Goal: Find specific page/section: Find specific page/section

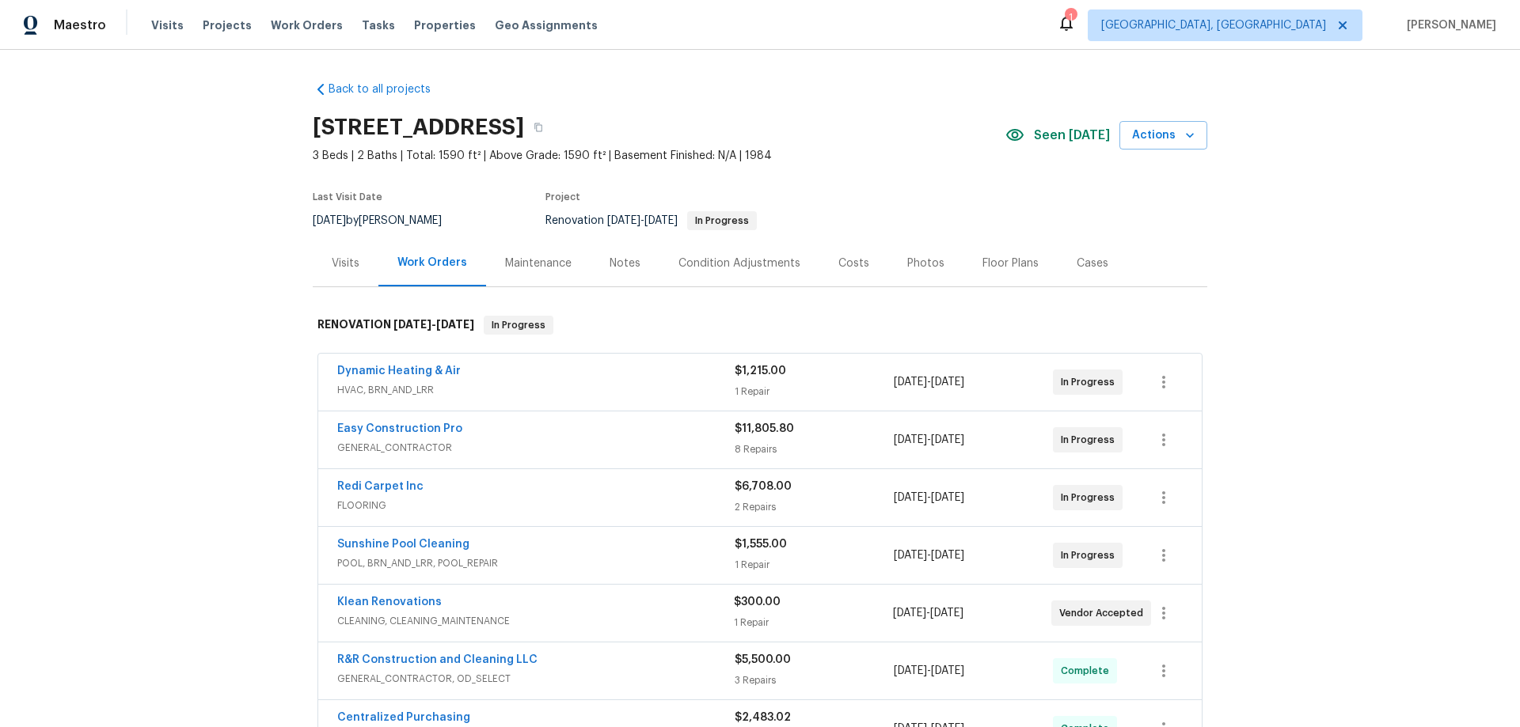
click at [187, 431] on div "Back to all projects 2315 Hidden Lake St, Kissimmee, FL 34741 3 Beds | 2 Baths …" at bounding box center [760, 389] width 1520 height 678
drag, startPoint x: 1394, startPoint y: 183, endPoint x: 1437, endPoint y: 51, distance: 138.4
click at [1419, 101] on div "Back to all projects 2315 Hidden Lake St, Kissimmee, FL 34741 3 Beds | 2 Baths …" at bounding box center [760, 389] width 1520 height 678
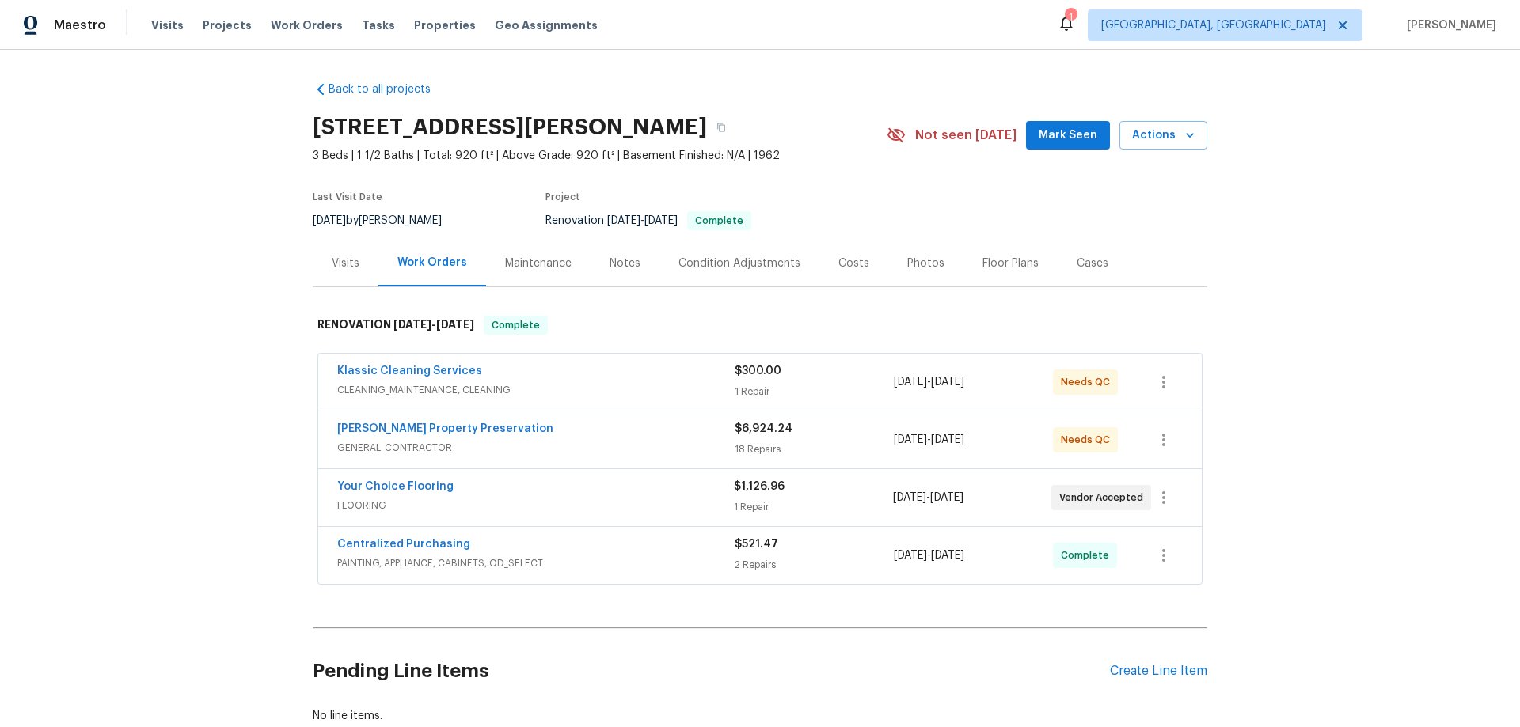
click at [253, 338] on div "Back to all projects [STREET_ADDRESS][PERSON_NAME] 3 Beds | 1 1/2 Baths | Total…" at bounding box center [760, 389] width 1520 height 678
click at [225, 319] on div "Back to all projects [STREET_ADDRESS][PERSON_NAME] 3 Beds | 1 1/2 Baths | Total…" at bounding box center [760, 389] width 1520 height 678
click at [222, 288] on div "Back to all projects [STREET_ADDRESS][PERSON_NAME] 3 Beds | 1 1/2 Baths | Total…" at bounding box center [760, 389] width 1520 height 678
click at [173, 495] on div "Back to all projects [STREET_ADDRESS][PERSON_NAME] 3 Beds | 1 1/2 Baths | Total…" at bounding box center [760, 389] width 1520 height 678
click at [223, 243] on div "Back to all projects [STREET_ADDRESS][PERSON_NAME] 3 Beds | 1 1/2 Baths | Total…" at bounding box center [760, 389] width 1520 height 678
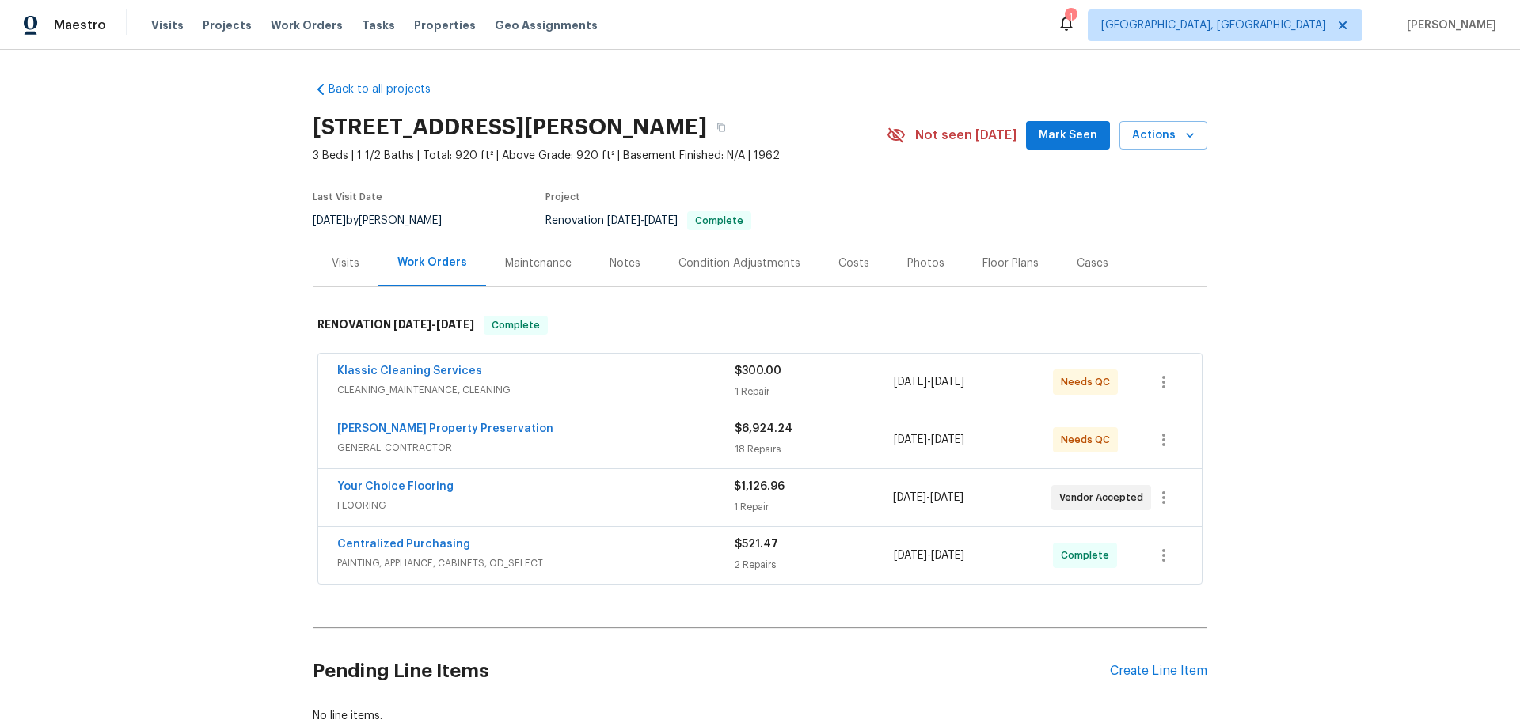
click at [211, 283] on div "Back to all projects [STREET_ADDRESS][PERSON_NAME] 3 Beds | 1 1/2 Baths | Total…" at bounding box center [760, 389] width 1520 height 678
click at [169, 245] on div "Back to all projects [STREET_ADDRESS][PERSON_NAME] 3 Beds | 1 1/2 Baths | Total…" at bounding box center [760, 389] width 1520 height 678
click at [163, 308] on div "Back to all projects [STREET_ADDRESS][PERSON_NAME] 3 Beds | 1 1/2 Baths | Total…" at bounding box center [760, 389] width 1520 height 678
click at [184, 383] on div "Back to all projects [STREET_ADDRESS][PERSON_NAME] 3 Beds | 1 1/2 Baths | Total…" at bounding box center [760, 389] width 1520 height 678
click at [162, 290] on div "Back to all projects [STREET_ADDRESS][PERSON_NAME] 3 Beds | 1 1/2 Baths | Total…" at bounding box center [760, 389] width 1520 height 678
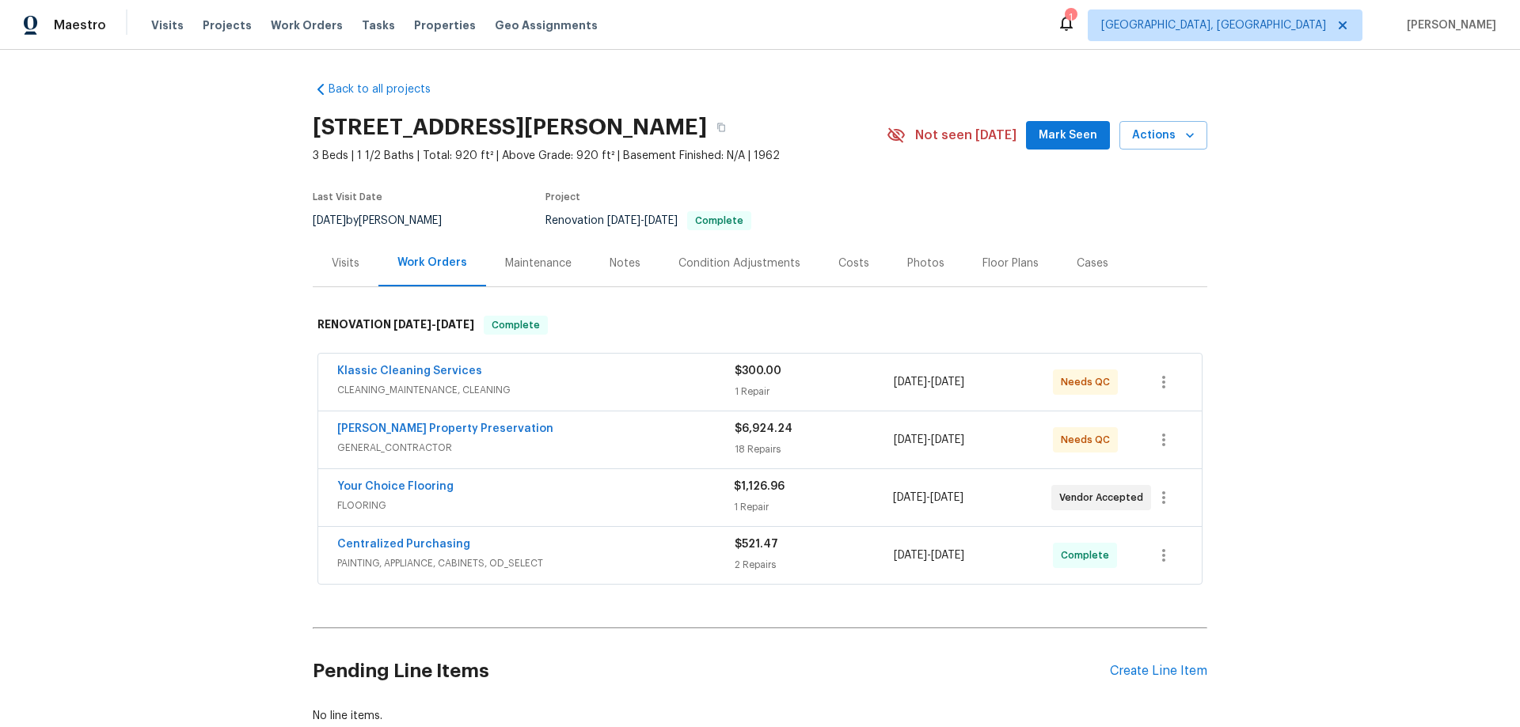
click at [192, 198] on div "Back to all projects [STREET_ADDRESS][PERSON_NAME] 3 Beds | 1 1/2 Baths | Total…" at bounding box center [760, 389] width 1520 height 678
